Goal: Task Accomplishment & Management: Manage account settings

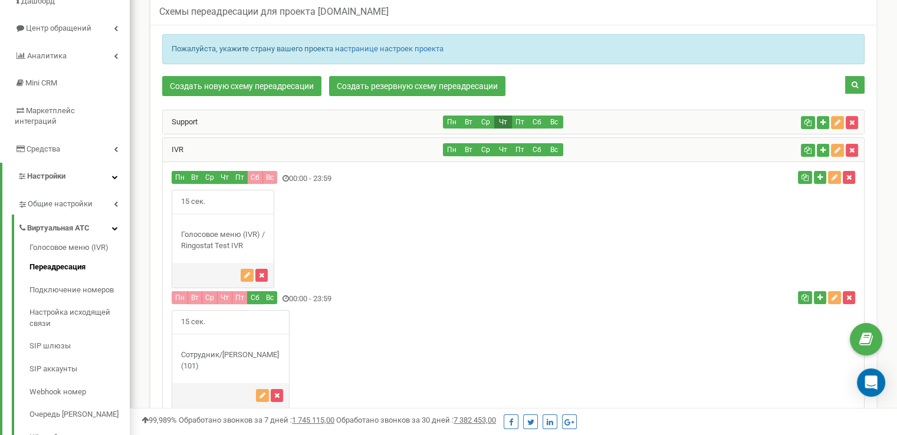
scroll to position [111, 0]
click at [835, 147] on icon "button" at bounding box center [838, 150] width 6 height 7
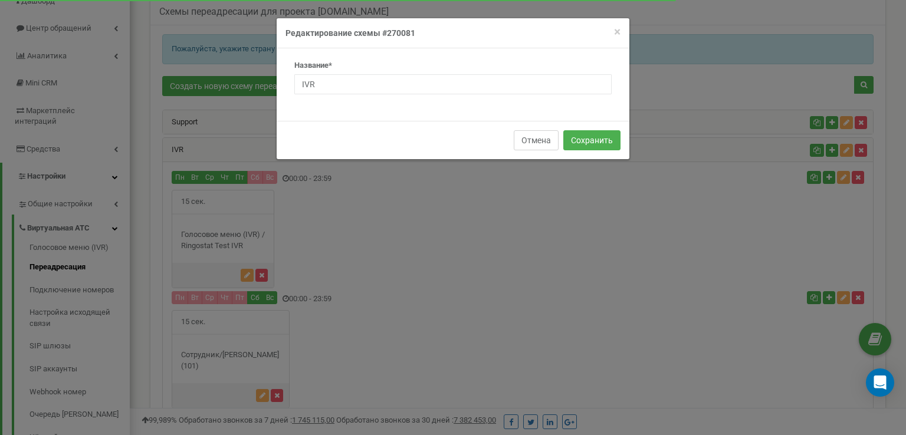
click at [543, 136] on button "Отмена" at bounding box center [536, 140] width 45 height 20
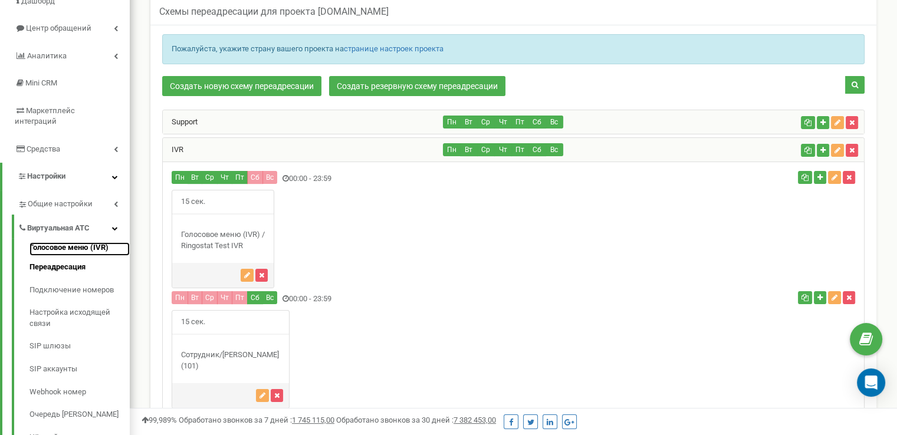
click at [70, 242] on link "Голосовое меню (IVR)" at bounding box center [79, 249] width 100 height 14
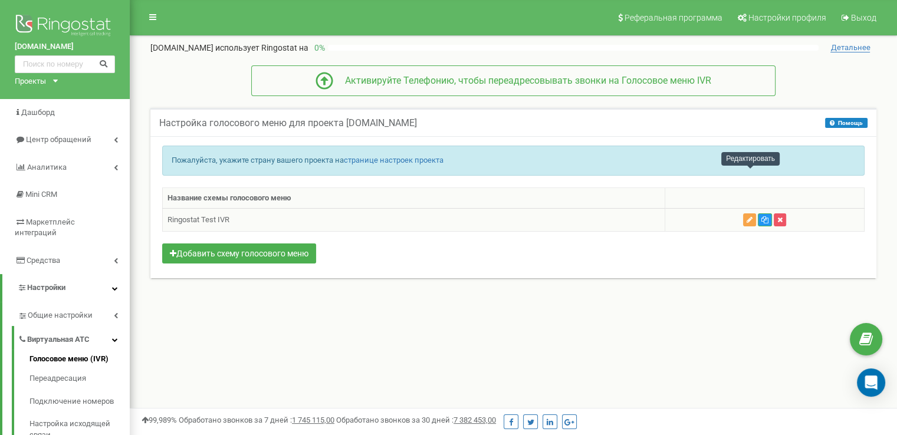
click at [752, 188] on table "Название схемы голосового меню Ringostat Test IVR" at bounding box center [513, 210] width 703 height 45
click at [752, 217] on icon "button" at bounding box center [750, 219] width 6 height 7
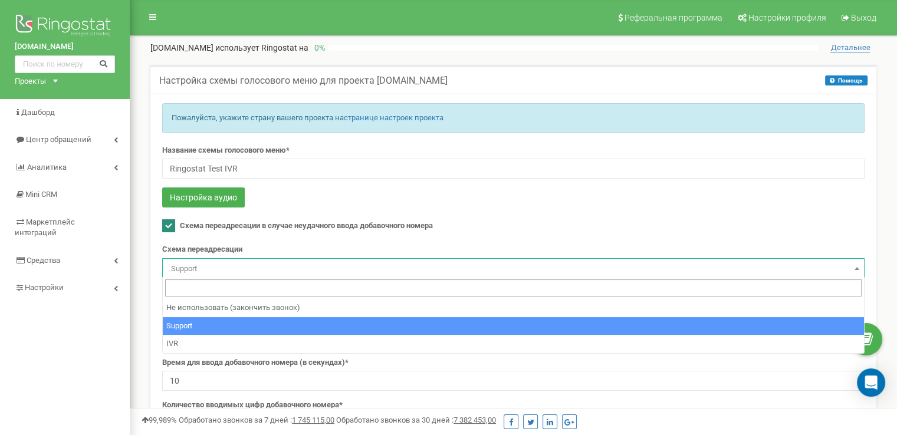
click at [743, 264] on span "Support" at bounding box center [513, 269] width 694 height 17
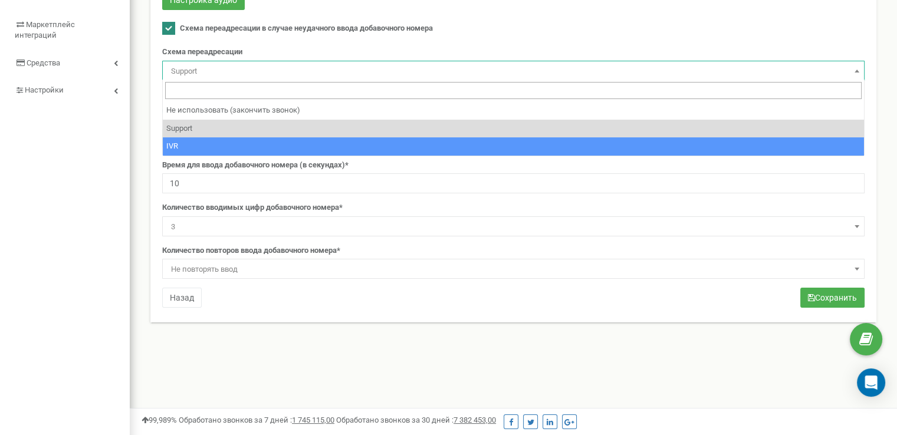
scroll to position [177, 0]
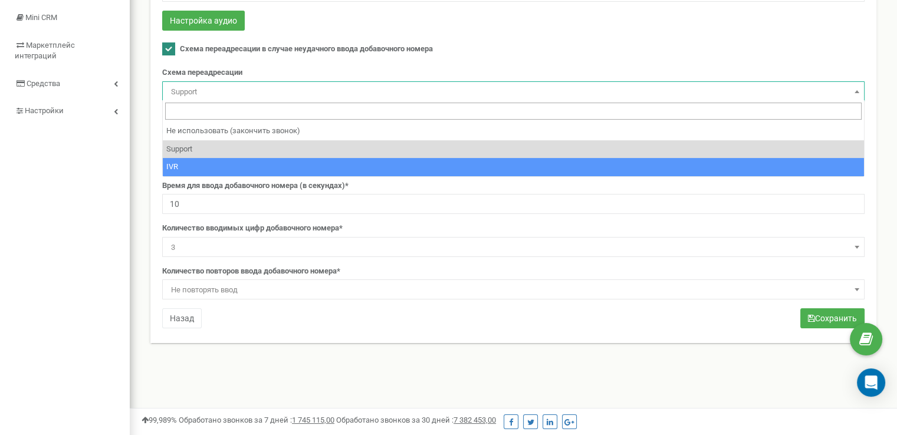
click at [477, 317] on div "Название схемы голосового меню* Ringostat Test IVR Настройка аудио Схема переад…" at bounding box center [513, 150] width 720 height 364
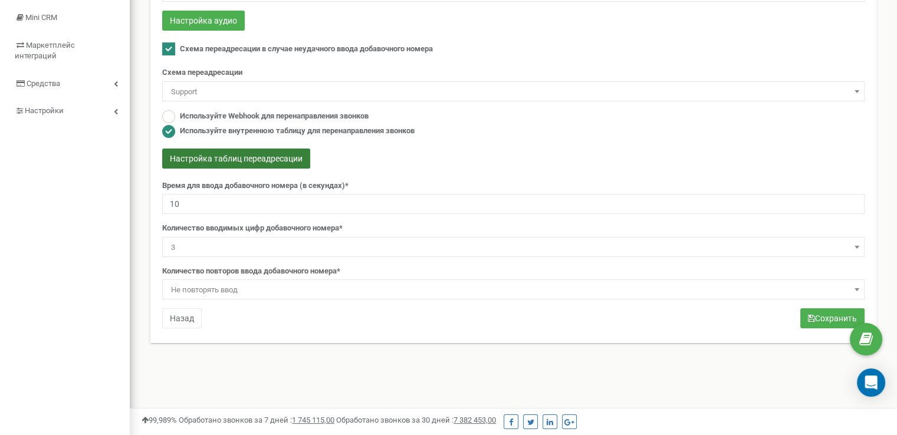
click at [274, 152] on button "Настройка таблиц переадресации" at bounding box center [236, 159] width 148 height 20
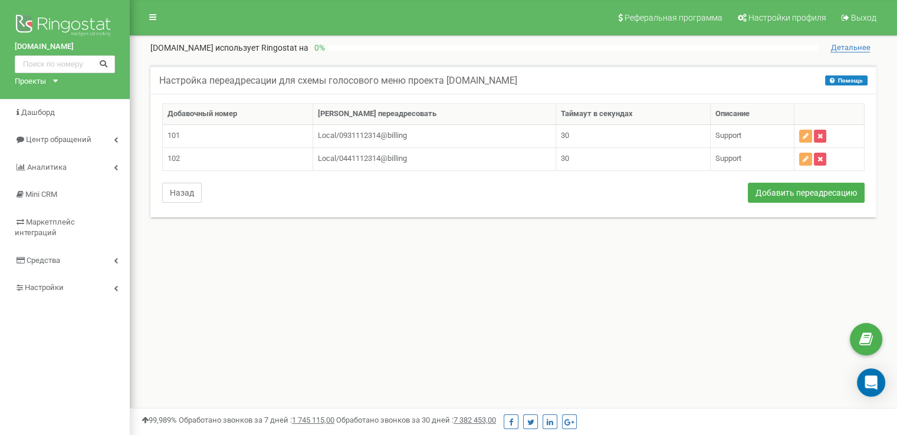
click at [179, 187] on button "Назад" at bounding box center [182, 193] width 40 height 20
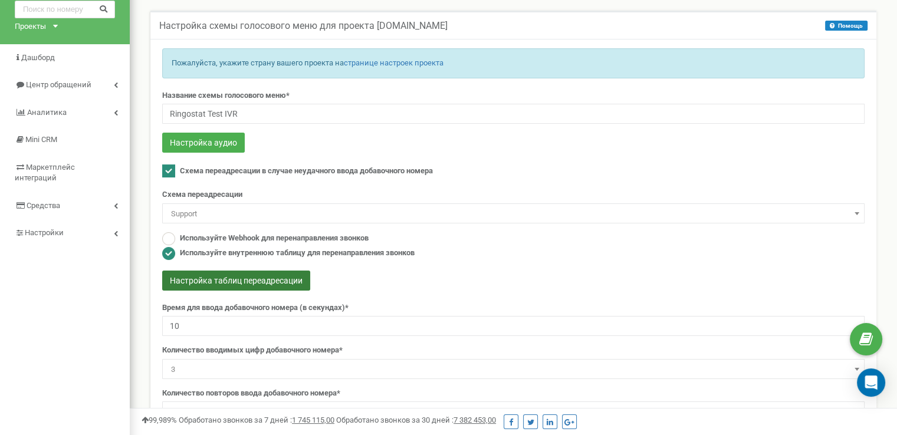
scroll to position [118, 0]
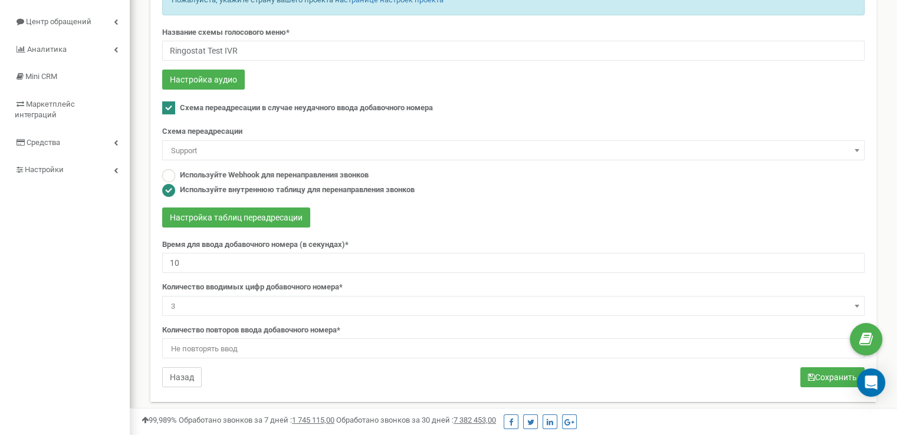
click at [175, 373] on button "Назад" at bounding box center [182, 378] width 40 height 20
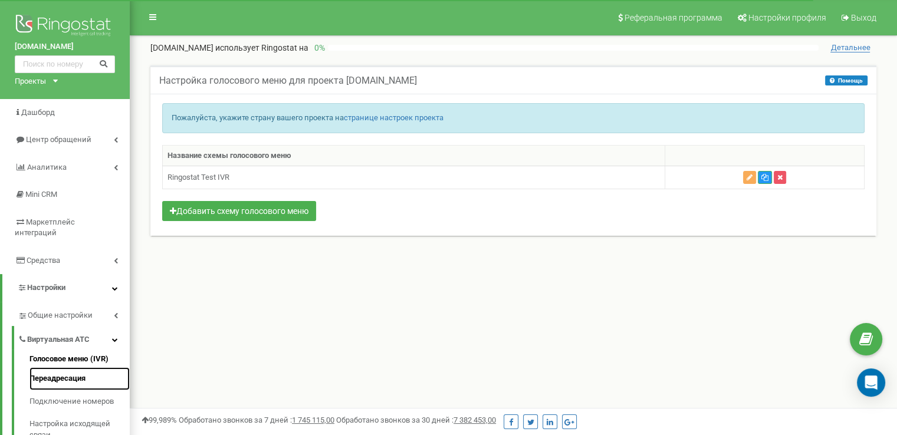
click at [75, 368] on link "Переадресация" at bounding box center [79, 379] width 100 height 23
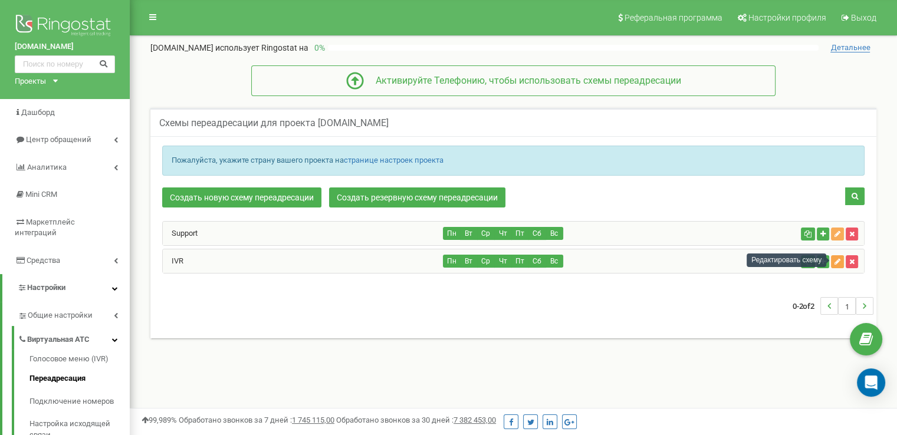
click at [838, 260] on icon "button" at bounding box center [838, 261] width 6 height 7
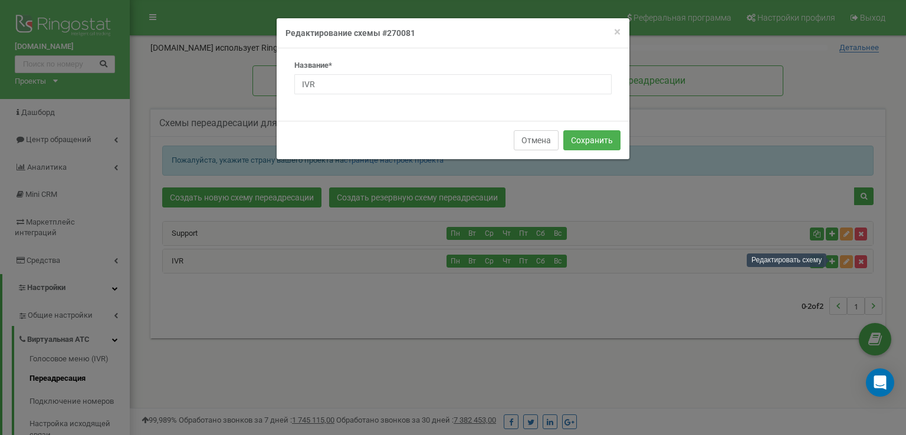
click at [544, 136] on button "Отмена" at bounding box center [536, 140] width 45 height 20
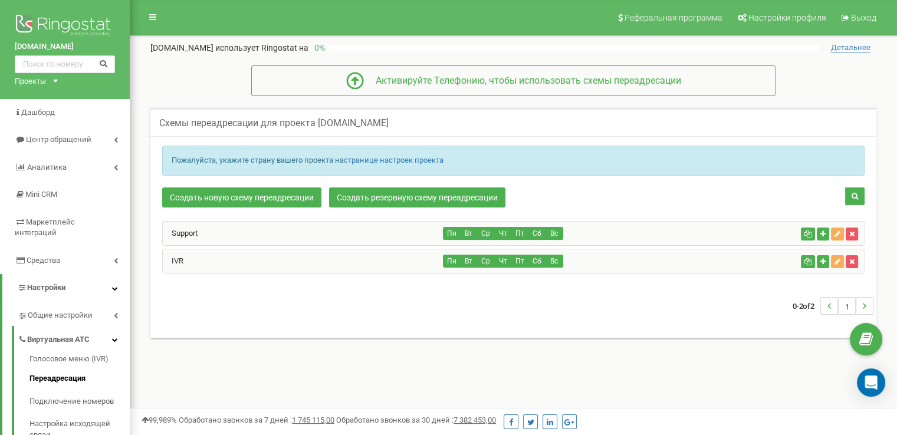
click at [196, 258] on div "IVR" at bounding box center [303, 262] width 281 height 24
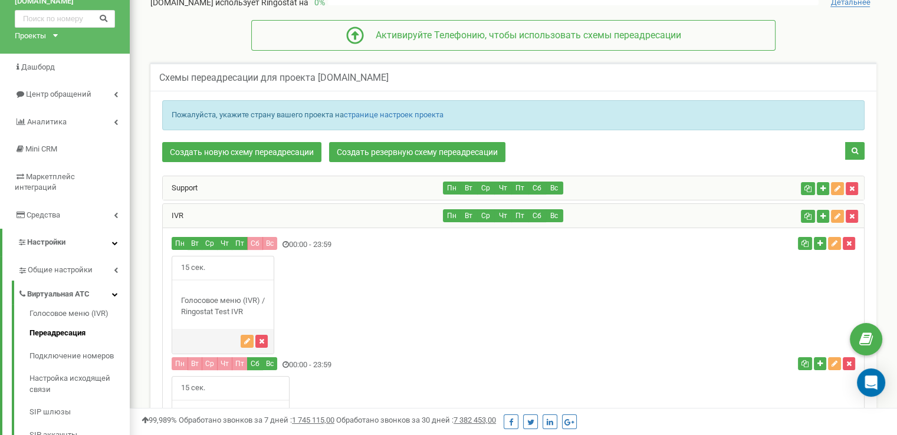
scroll to position [118, 0]
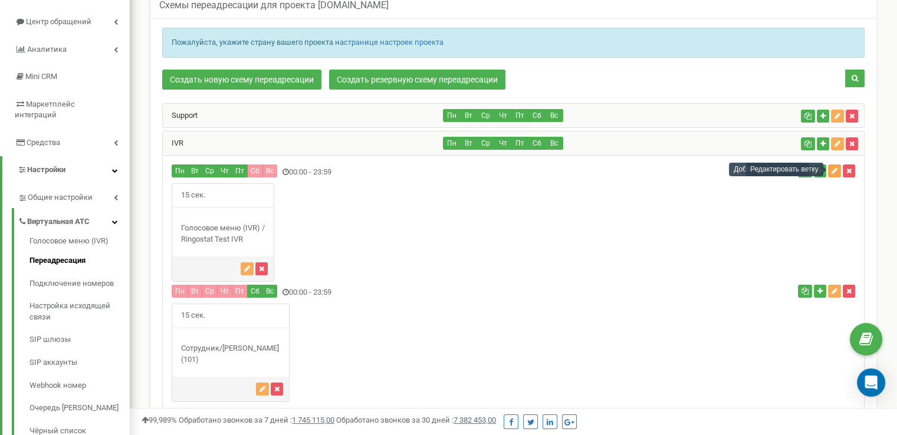
click at [831, 170] on button "button" at bounding box center [834, 171] width 13 height 13
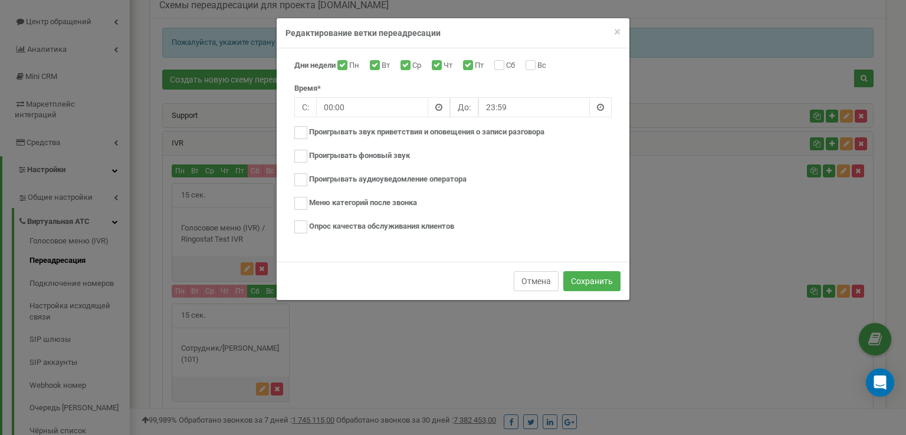
click at [531, 279] on button "Отмена" at bounding box center [536, 281] width 45 height 20
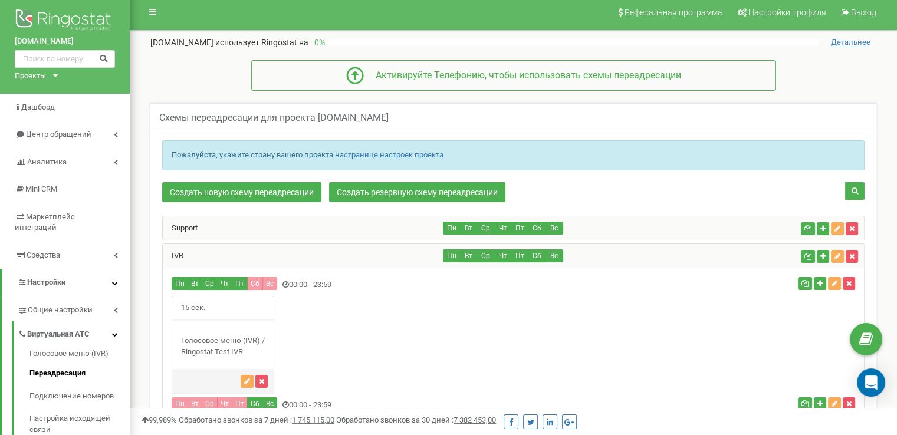
scroll to position [0, 0]
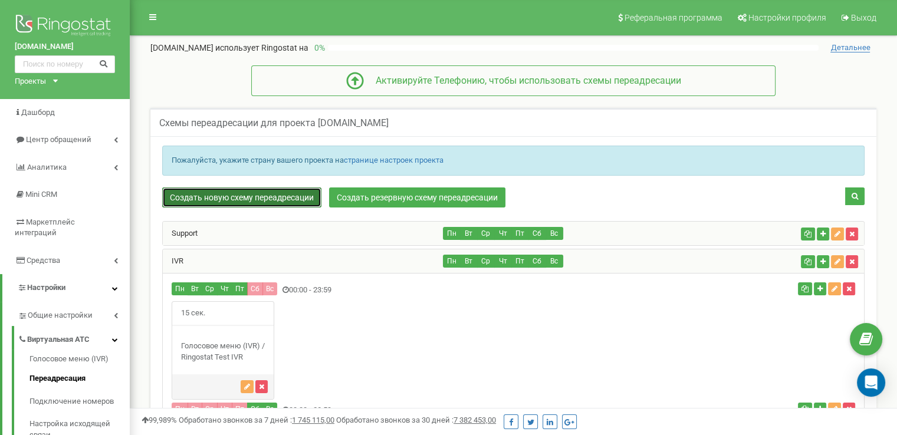
click at [276, 199] on link "Создать новую схему переадресации" at bounding box center [241, 198] width 159 height 20
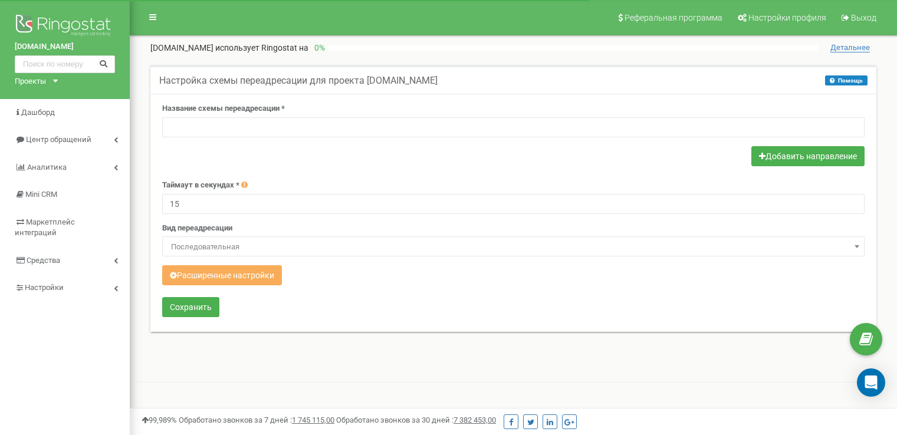
click at [251, 248] on span "Последовательная" at bounding box center [513, 247] width 694 height 17
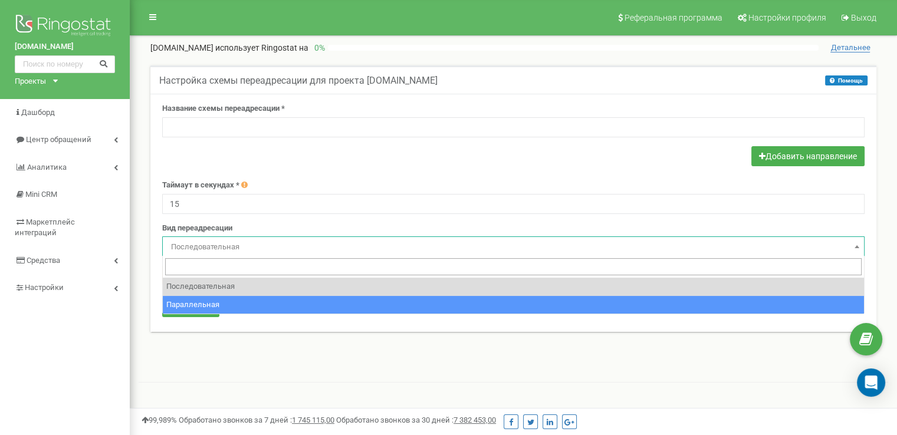
select select "parallel"
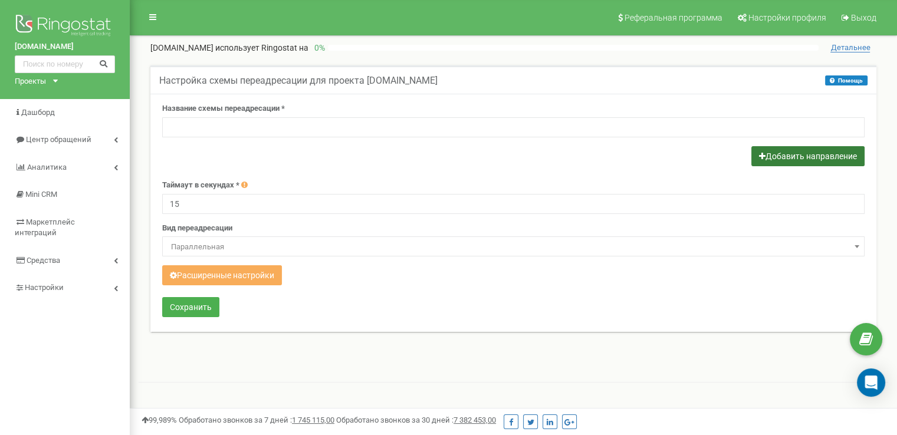
click at [770, 155] on button "Добавить направление" at bounding box center [808, 156] width 113 height 20
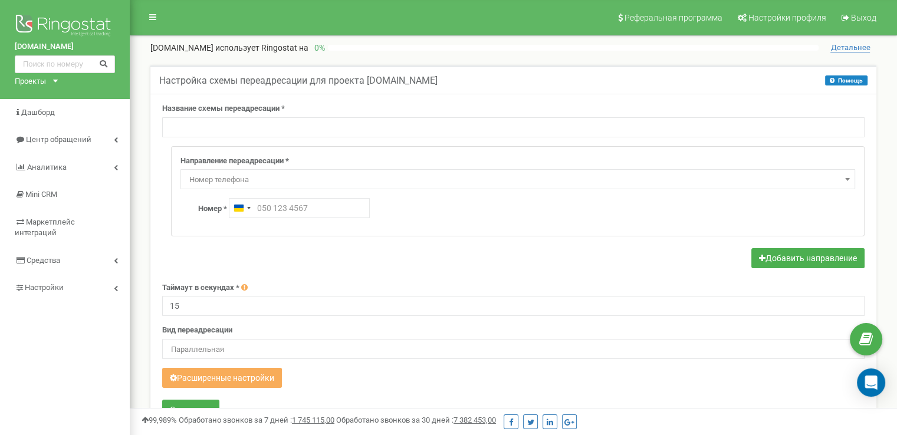
click at [286, 179] on span "Номер телефона" at bounding box center [518, 180] width 667 height 17
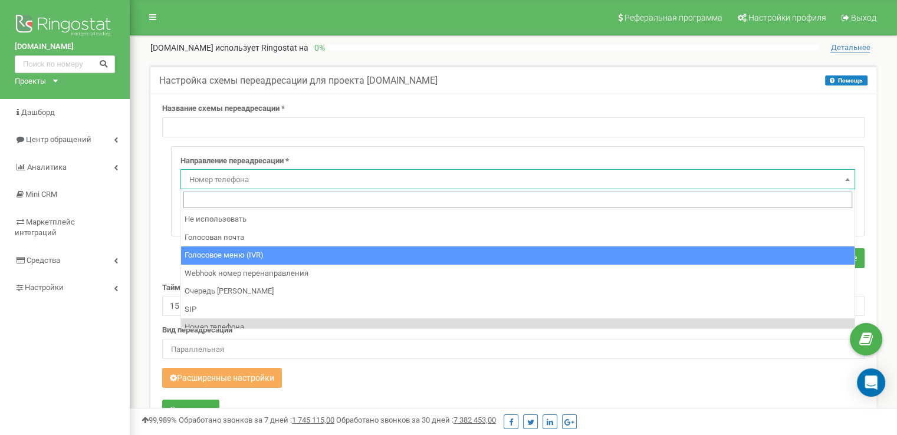
select select "addNumber"
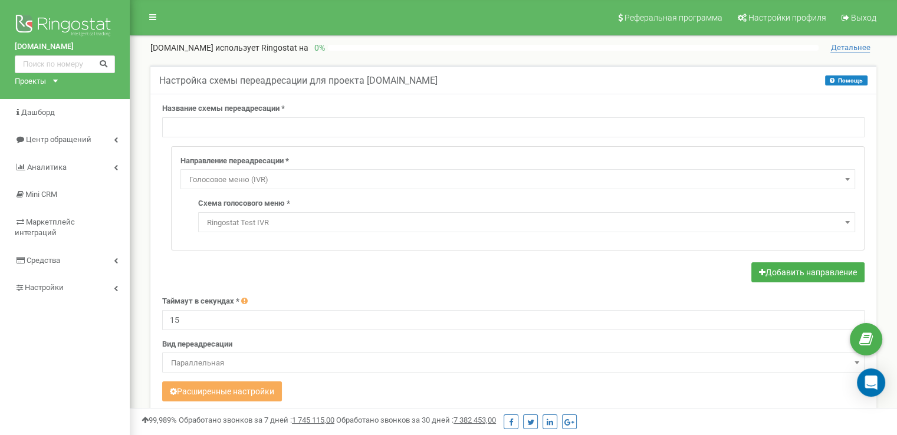
click at [271, 225] on span "Ringostat Test IVR" at bounding box center [526, 223] width 649 height 17
click at [777, 268] on button "Добавить направление" at bounding box center [808, 273] width 113 height 20
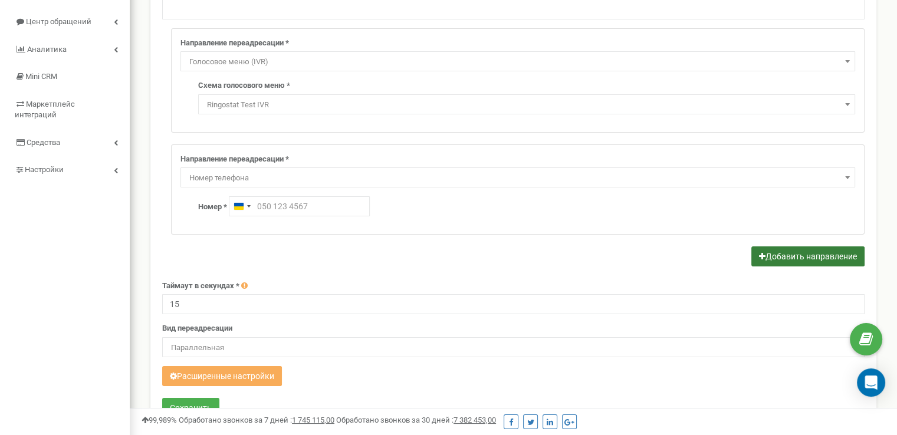
scroll to position [236, 0]
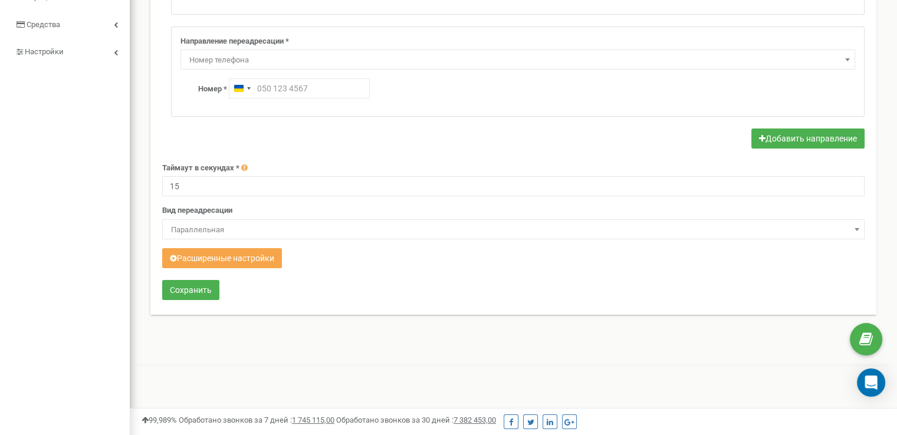
click at [255, 252] on button "Расширенные настройки" at bounding box center [222, 258] width 120 height 20
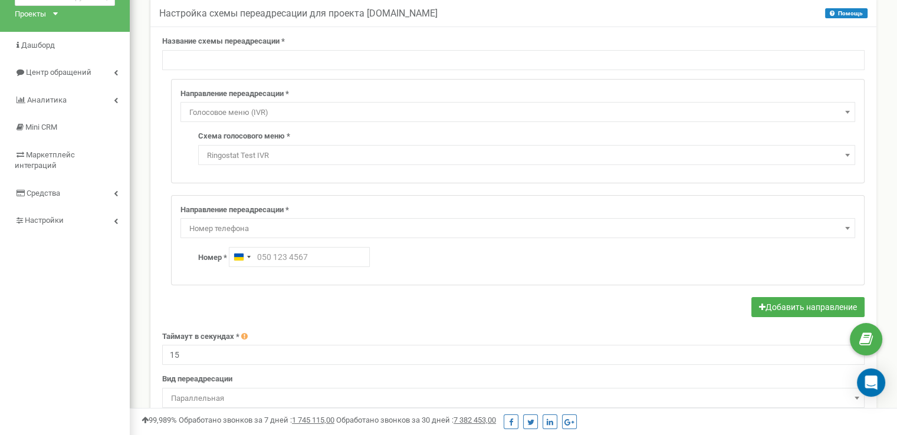
scroll to position [0, 0]
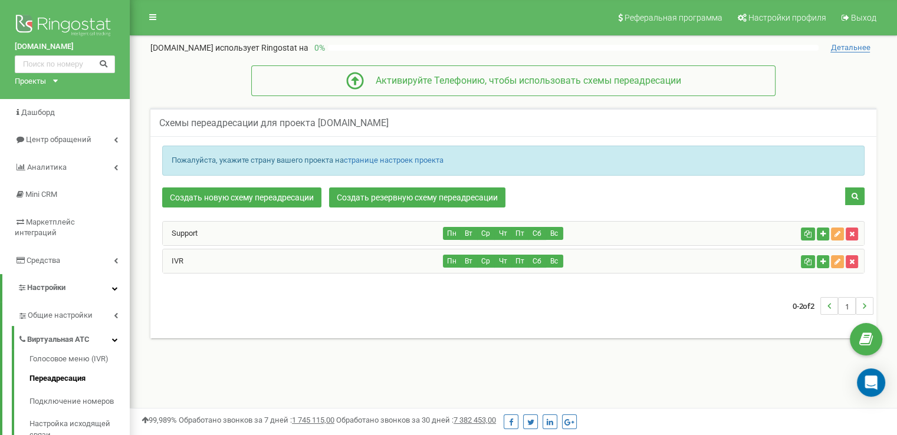
click at [613, 229] on div "Пн Вт Ср Чт Пт Сб Вс" at bounding box center [620, 233] width 353 height 13
click at [374, 233] on div "Support" at bounding box center [303, 234] width 281 height 24
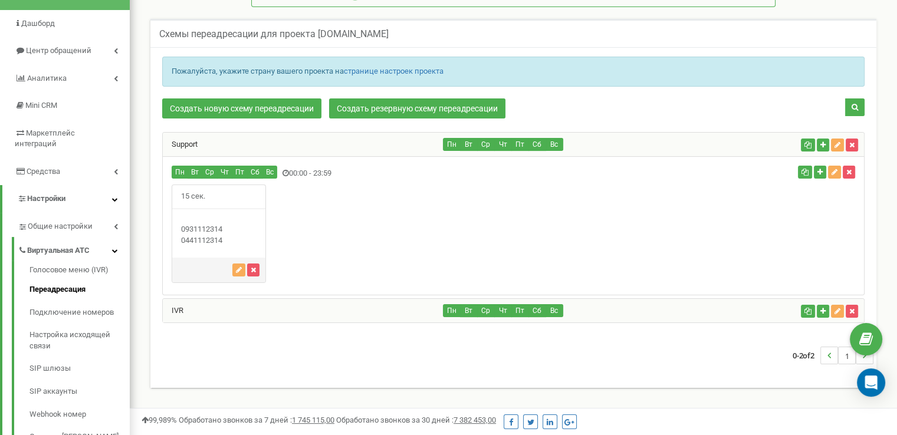
scroll to position [118, 0]
